Goal: Check status: Check status

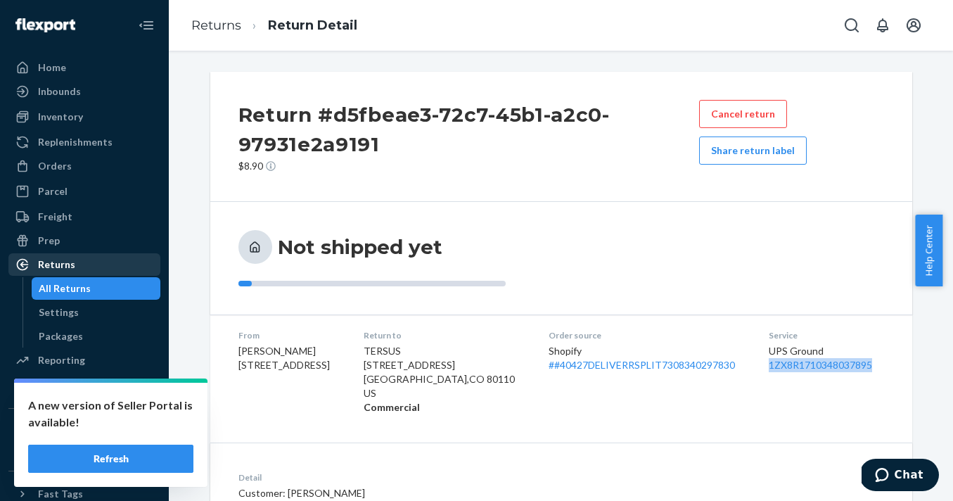
click at [52, 265] on div "Returns" at bounding box center [56, 264] width 37 height 14
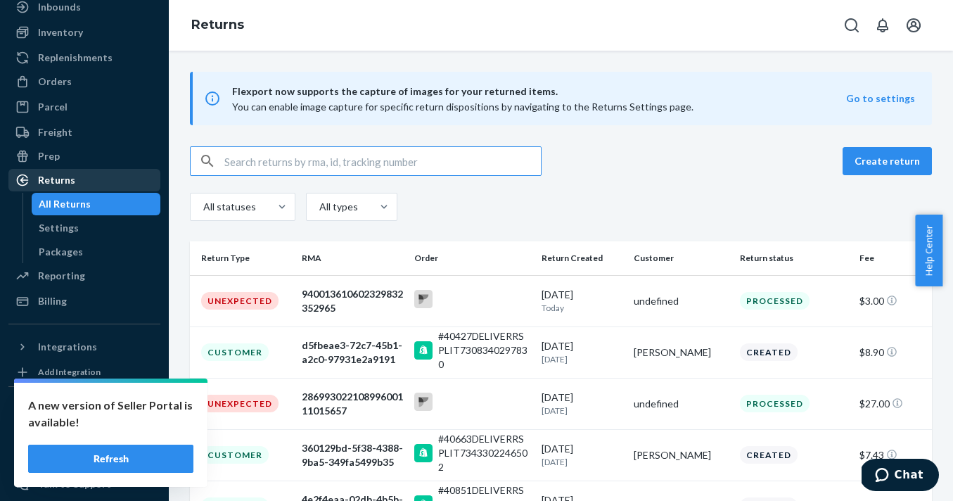
scroll to position [84, 0]
click at [339, 293] on div "940013610602329832352965" at bounding box center [353, 301] width 102 height 28
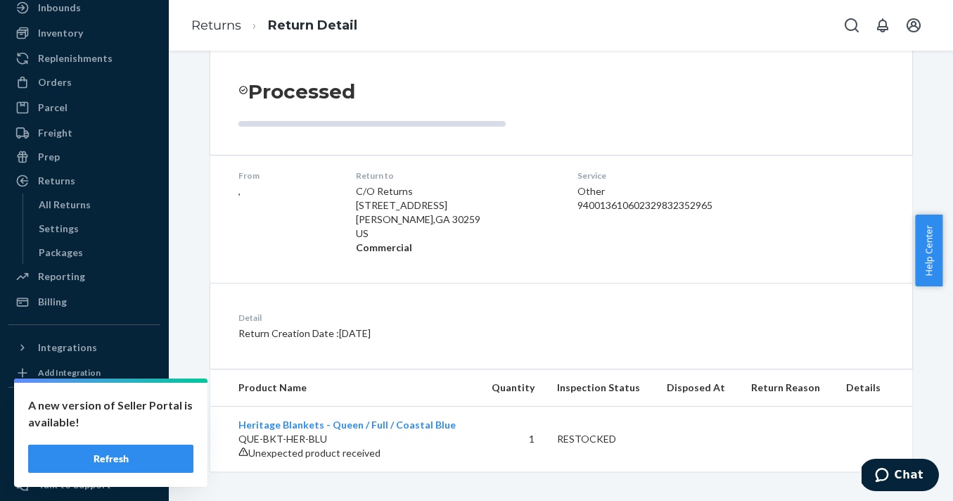
scroll to position [145, 0]
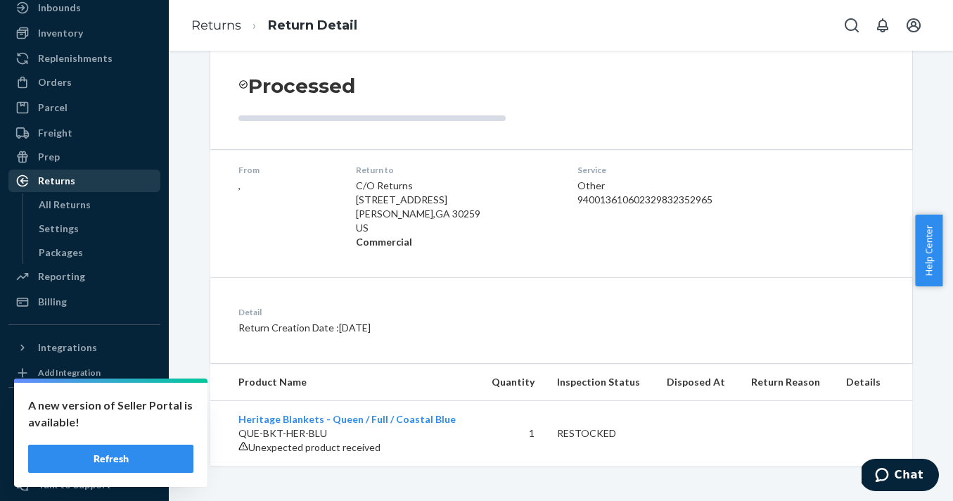
click at [66, 176] on div "Returns" at bounding box center [56, 181] width 37 height 14
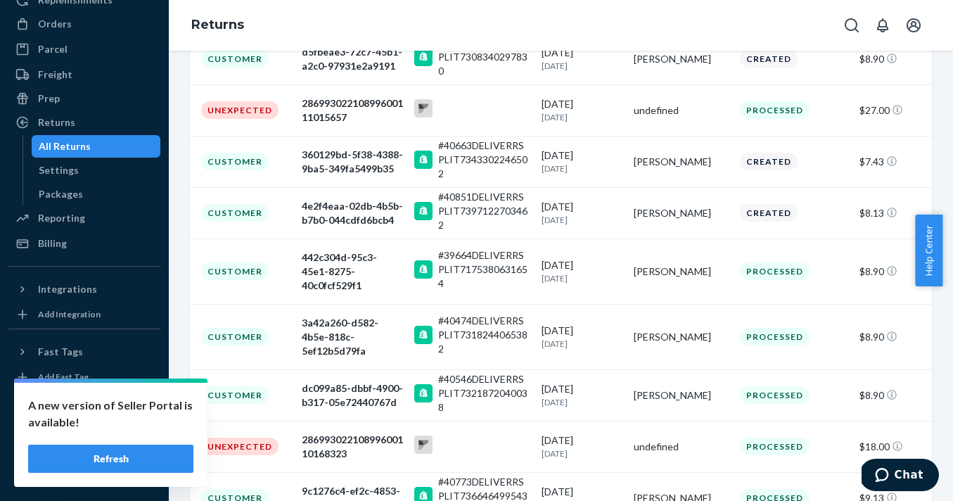
scroll to position [330, 0]
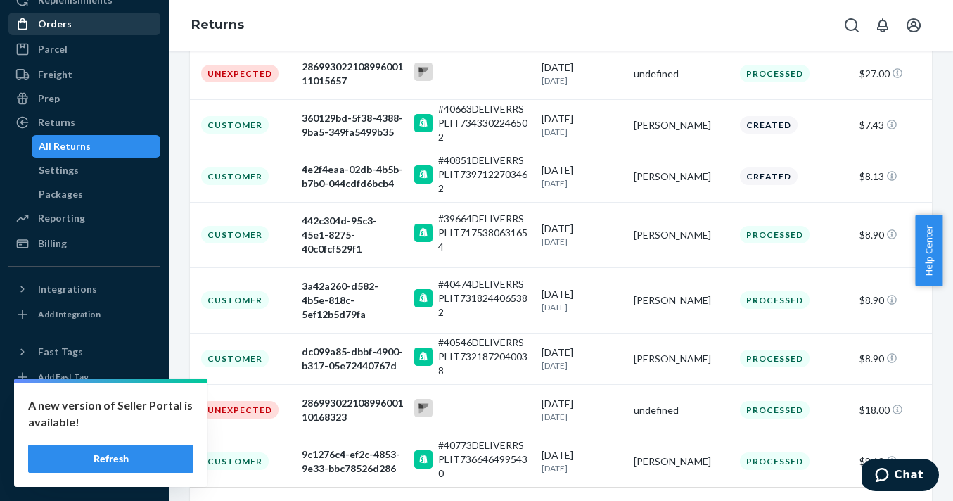
click at [67, 28] on div "Orders" at bounding box center [55, 24] width 34 height 14
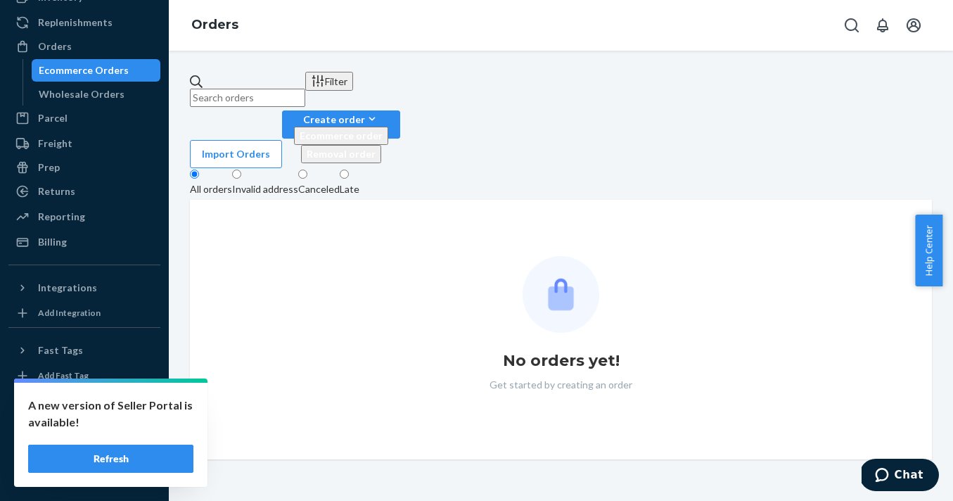
scroll to position [120, 0]
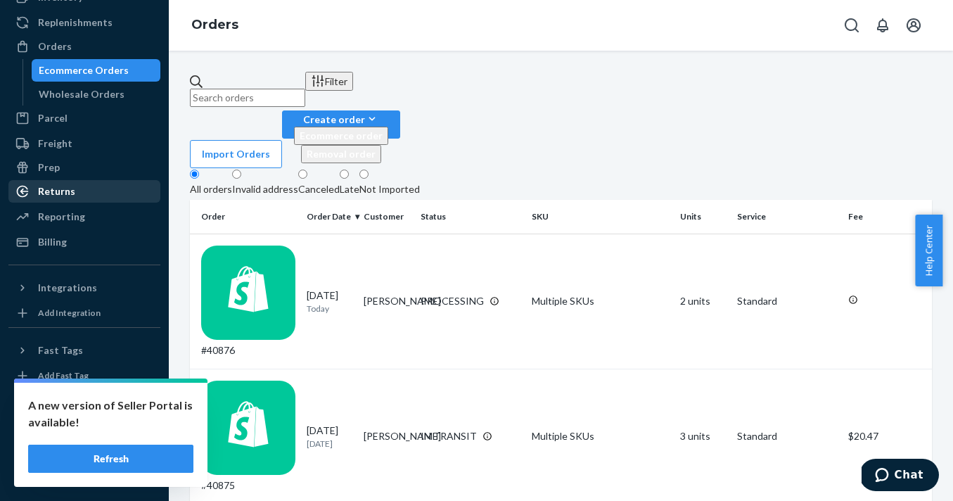
click at [94, 189] on div "Returns" at bounding box center [84, 191] width 149 height 20
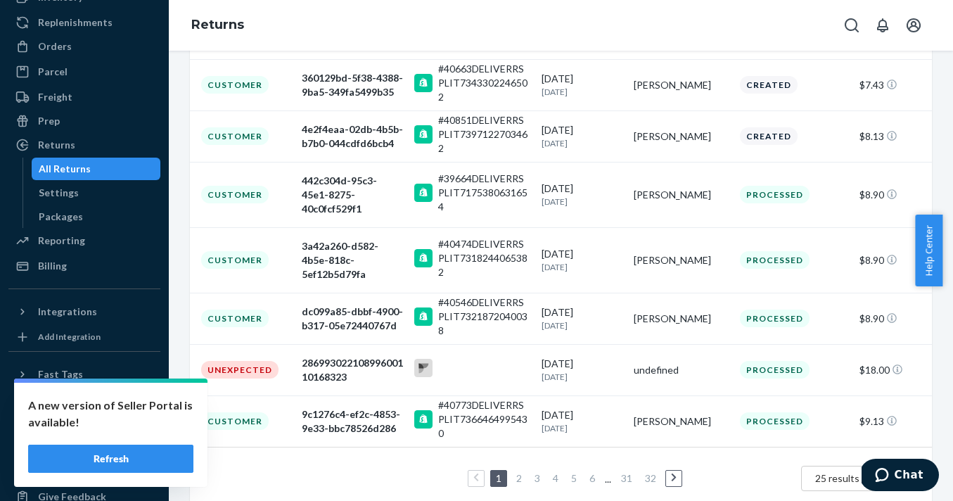
scroll to position [378, 0]
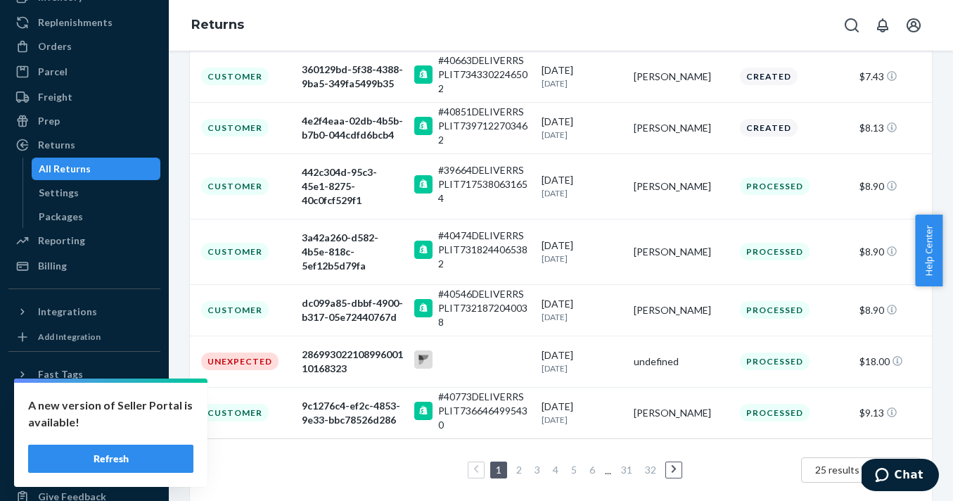
click at [514, 464] on link "2" at bounding box center [519, 470] width 11 height 12
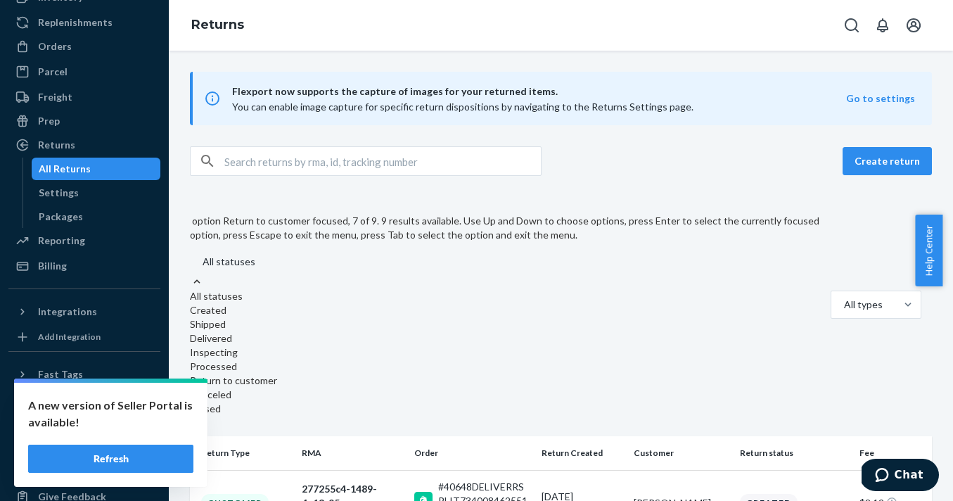
scroll to position [62, 0]
click at [227, 388] on div "Canceled" at bounding box center [505, 395] width 630 height 14
click at [187, 262] on input "option Canceled focused, 8 of 9. 9 results available. Use Up and Down to choose…" at bounding box center [187, 262] width 0 height 0
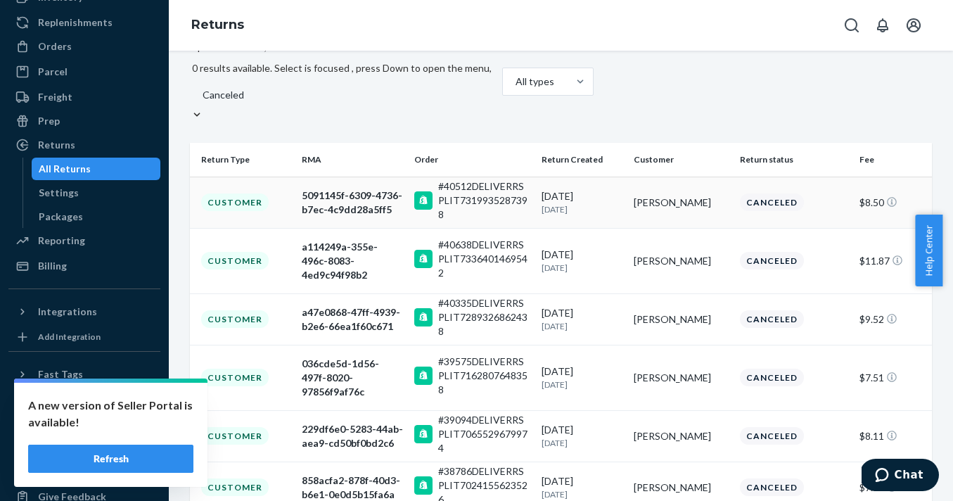
scroll to position [148, 0]
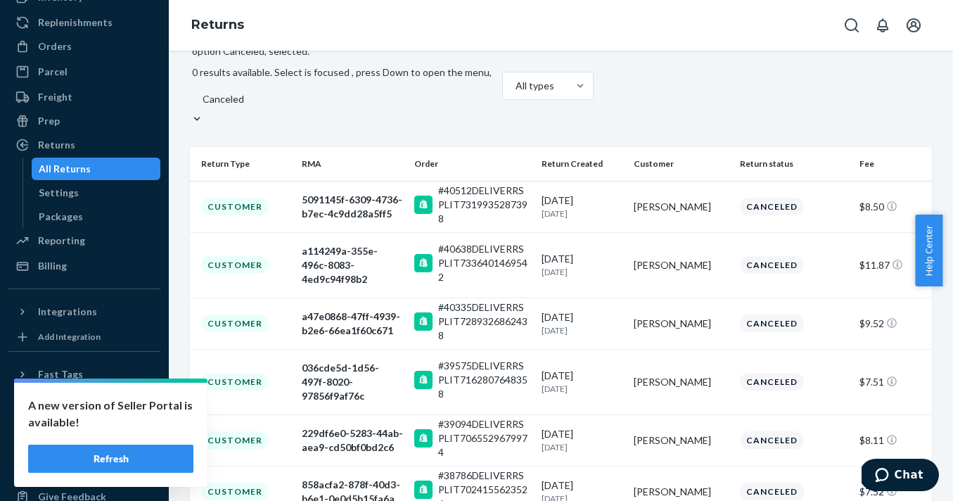
click at [104, 457] on button "Refresh" at bounding box center [110, 459] width 165 height 28
